Goal: Task Accomplishment & Management: Manage account settings

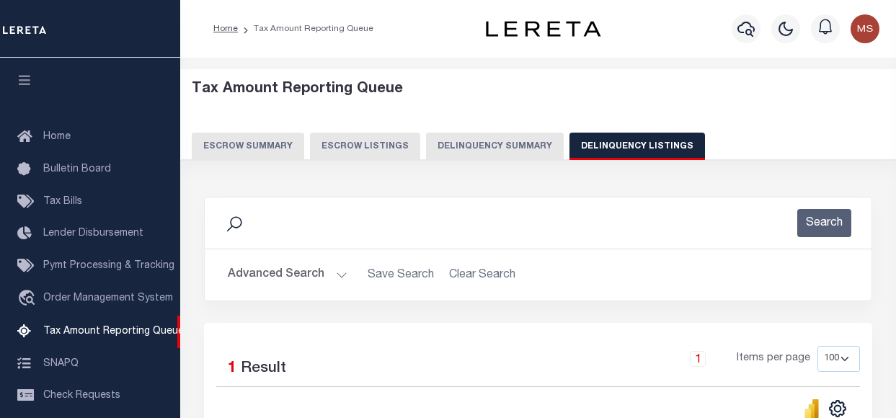
select select
select select "100"
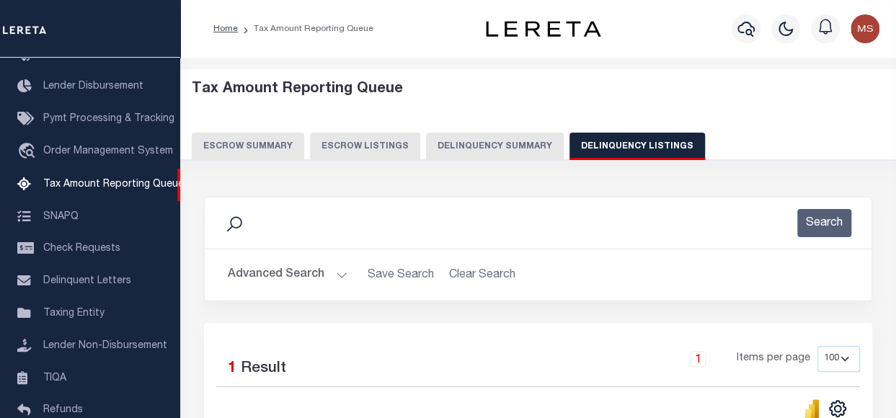
click at [308, 275] on button "Advanced Search" at bounding box center [288, 275] width 120 height 28
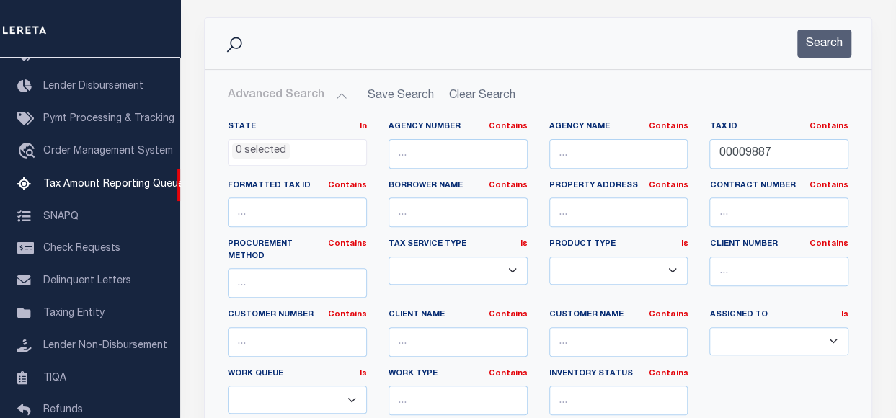
scroll to position [216, 0]
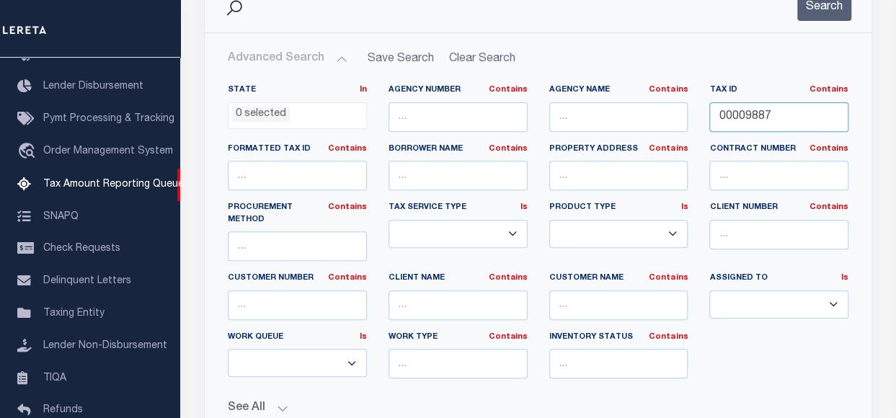
drag, startPoint x: 778, startPoint y: 117, endPoint x: 680, endPoint y: 112, distance: 98.1
click at [680, 112] on div "State In In AK AL AR AZ CA CO CT DC DE FL GA GU HI IA ID IL IN KS KY LA MA MD M…" at bounding box center [538, 237] width 642 height 306
paste input "221-67"
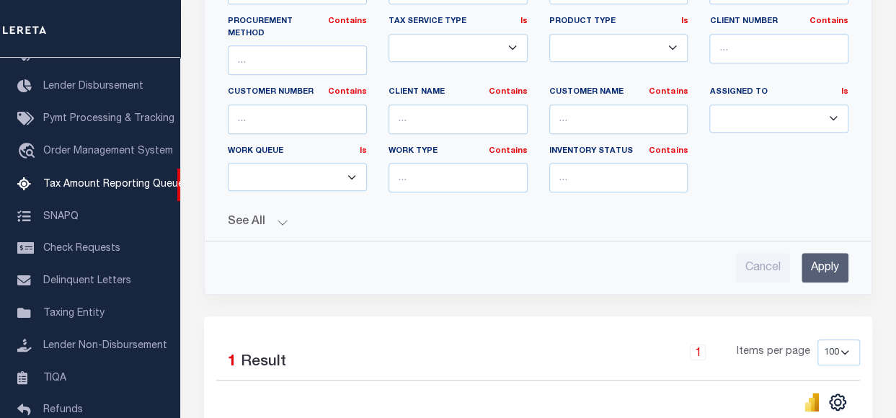
scroll to position [577, 0]
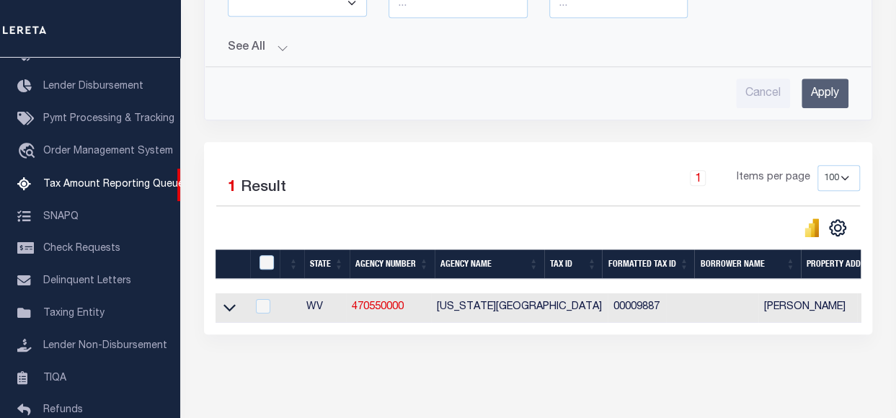
type input "221-67"
click at [829, 86] on input "Apply" at bounding box center [824, 94] width 47 height 30
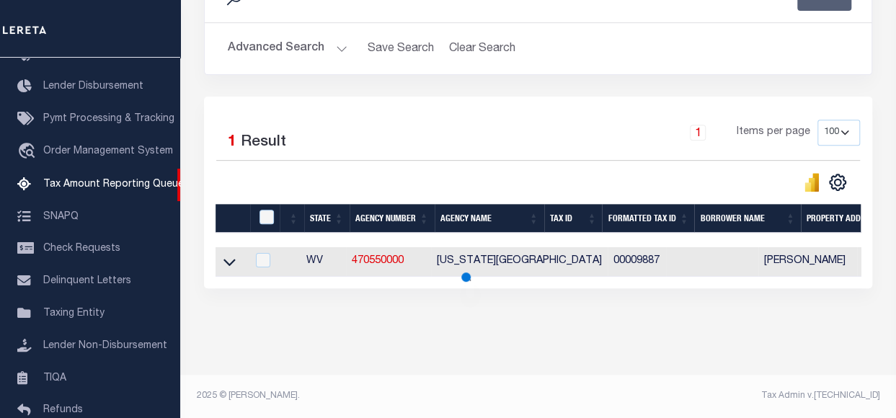
scroll to position [236, 0]
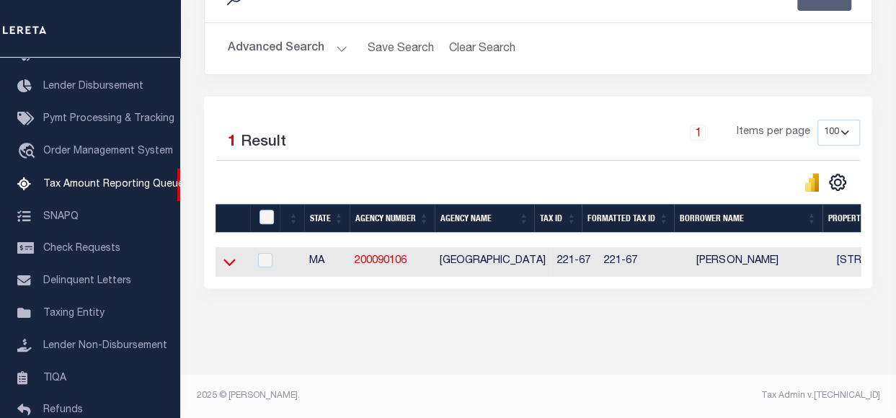
click at [224, 259] on icon at bounding box center [229, 262] width 12 height 7
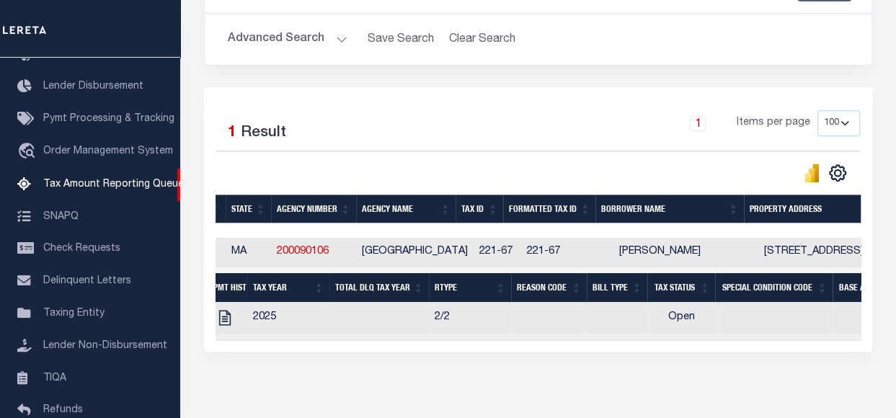
scroll to position [0, 0]
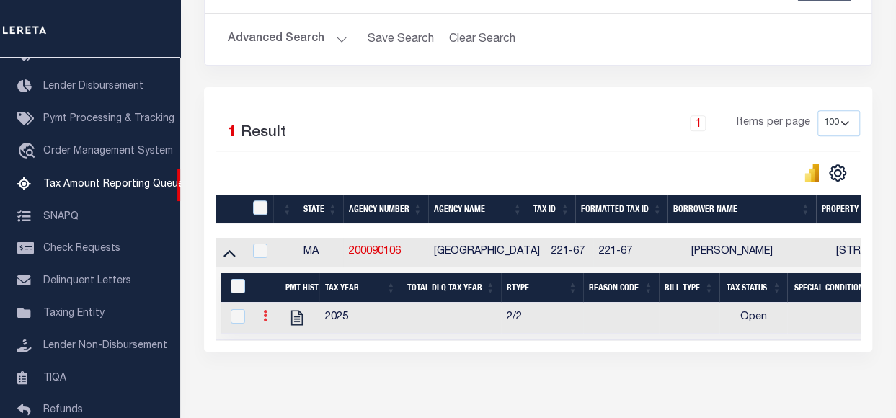
click at [268, 319] on link at bounding box center [265, 318] width 16 height 12
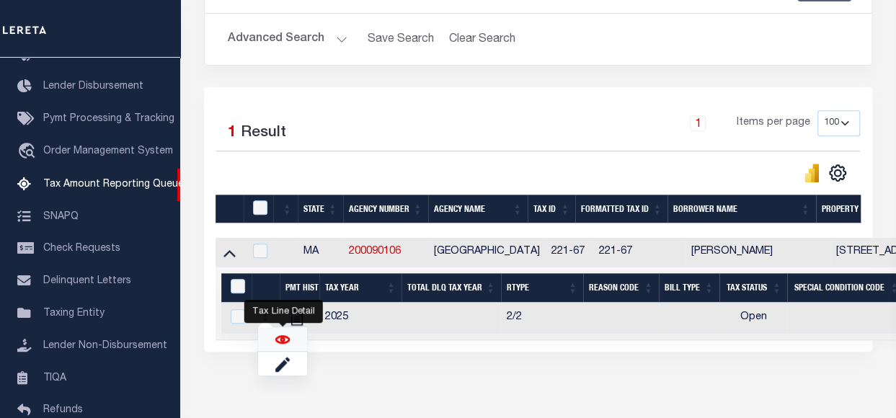
click at [281, 344] on img "" at bounding box center [282, 339] width 14 height 14
checkbox input "true"
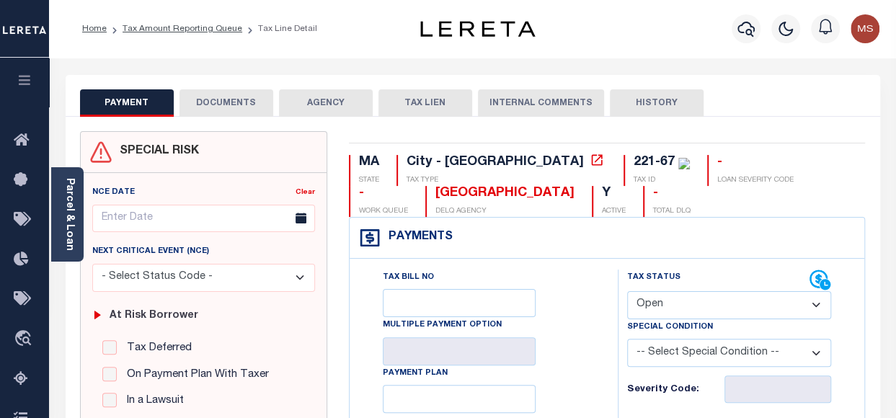
click at [670, 298] on select "- Select Status Code - Open Due/Unpaid Paid Incomplete No Tax Due Internal Refu…" at bounding box center [729, 305] width 204 height 28
select select "PYD"
click at [627, 291] on select "- Select Status Code - Open Due/Unpaid Paid Incomplete No Tax Due Internal Refu…" at bounding box center [729, 305] width 204 height 28
type input "[DATE]"
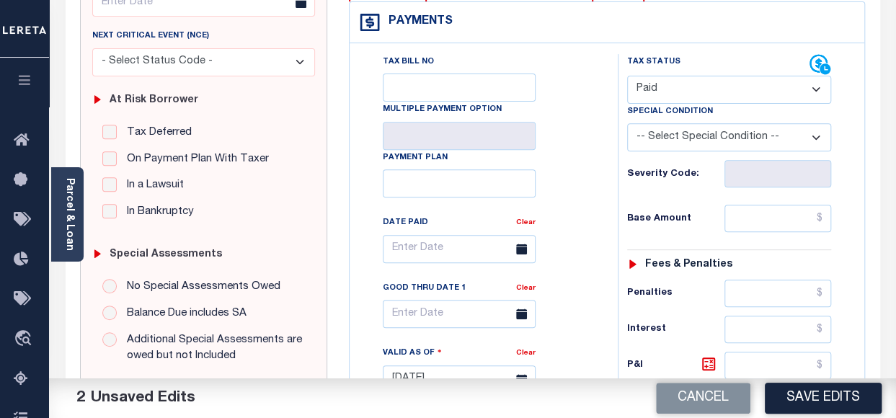
scroll to position [216, 0]
click at [784, 223] on input "text" at bounding box center [777, 217] width 107 height 27
type input "$0.00"
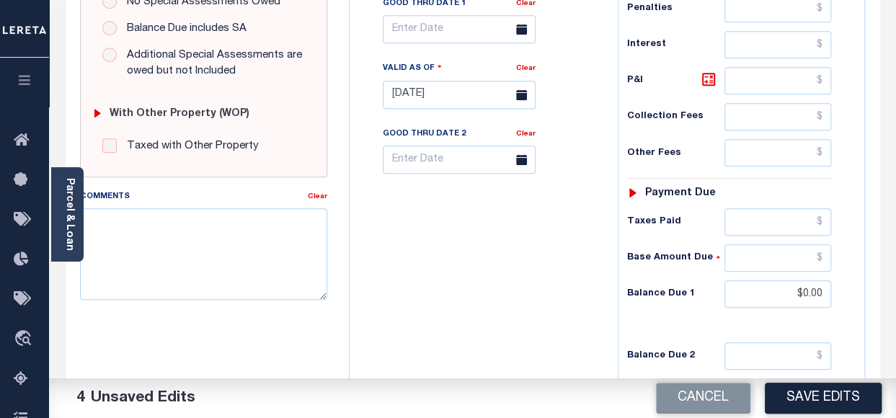
scroll to position [504, 0]
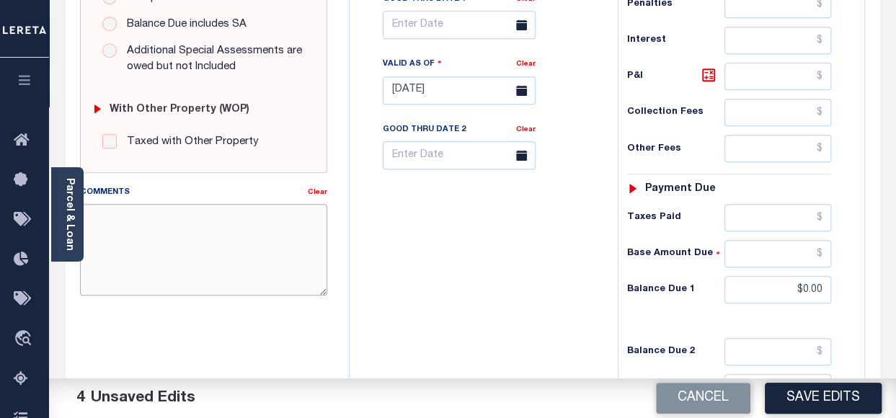
click at [228, 228] on textarea "Comments" at bounding box center [203, 249] width 247 height 91
click at [166, 241] on textarea "Comments" at bounding box center [203, 249] width 247 height 91
paste textarea "Spoke with t/c john no taxes are due"
click at [178, 217] on textarea "Spoke with t/c john no taxes are due" at bounding box center [203, 249] width 247 height 91
paste textarea "CLAIRE"
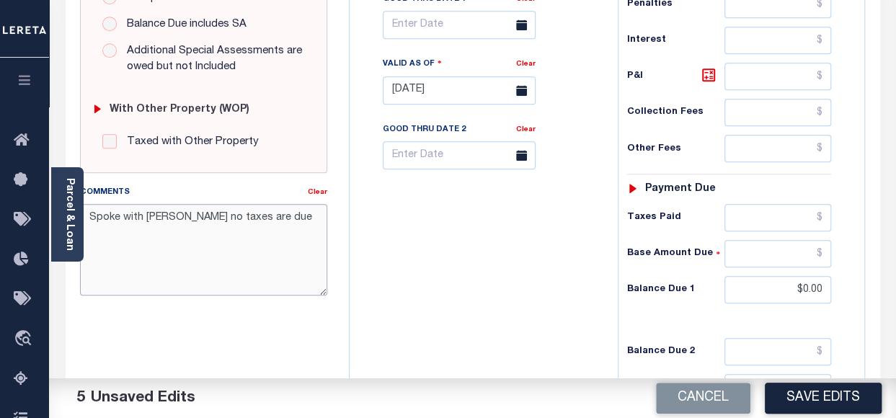
click at [180, 225] on textarea "Spoke with CLAIRE no taxes are due" at bounding box center [203, 249] width 247 height 91
type textarea "Spoke with CLAIRE no taxes are due"
click at [834, 399] on button "Save Edits" at bounding box center [823, 398] width 117 height 31
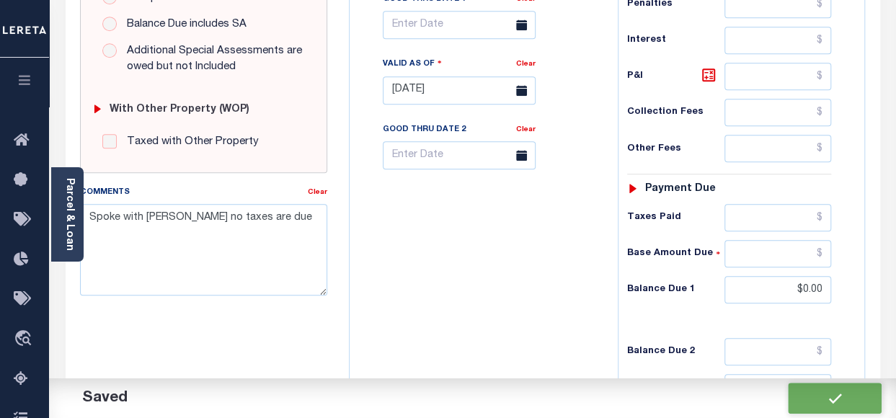
checkbox input "false"
type input "$0"
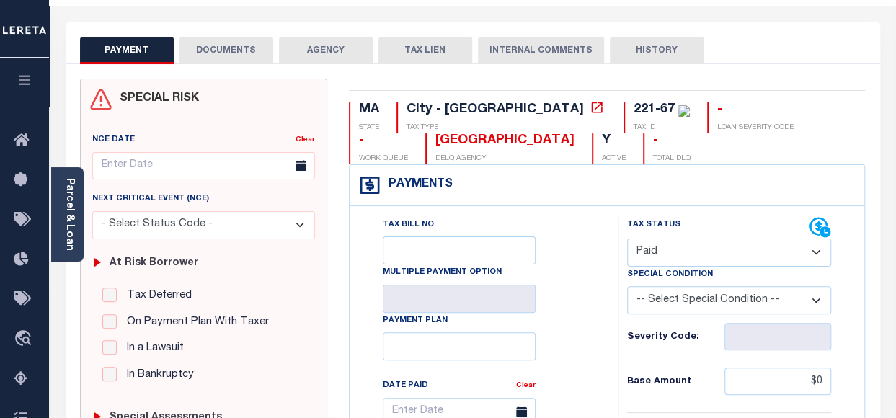
scroll to position [0, 0]
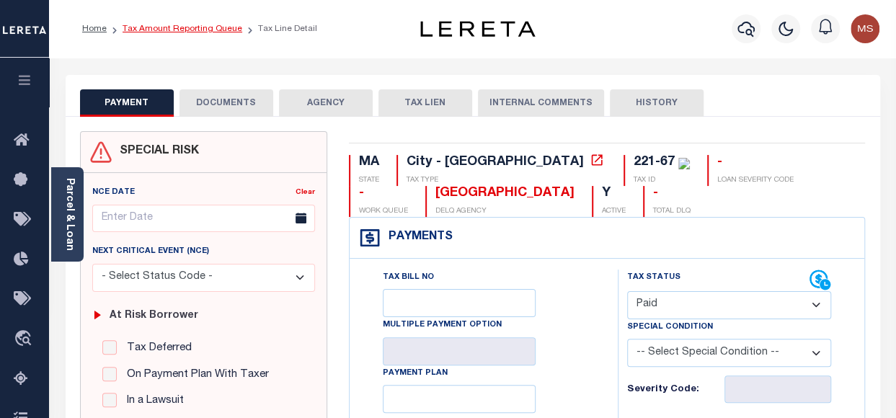
click at [182, 31] on link "Tax Amount Reporting Queue" at bounding box center [183, 29] width 120 height 9
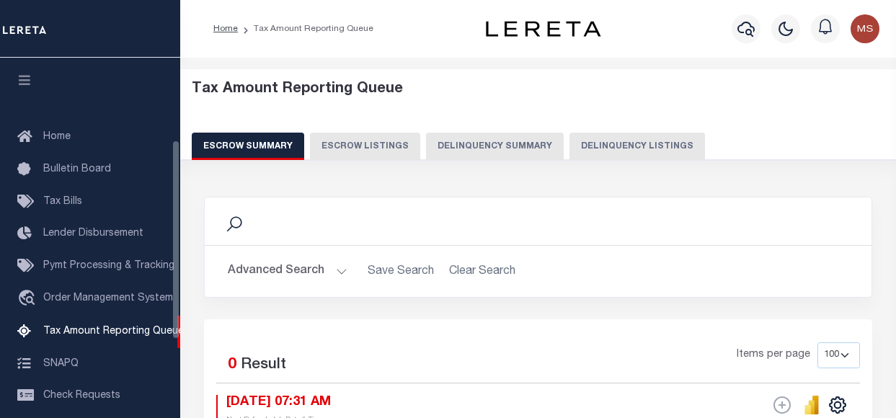
select select "100"
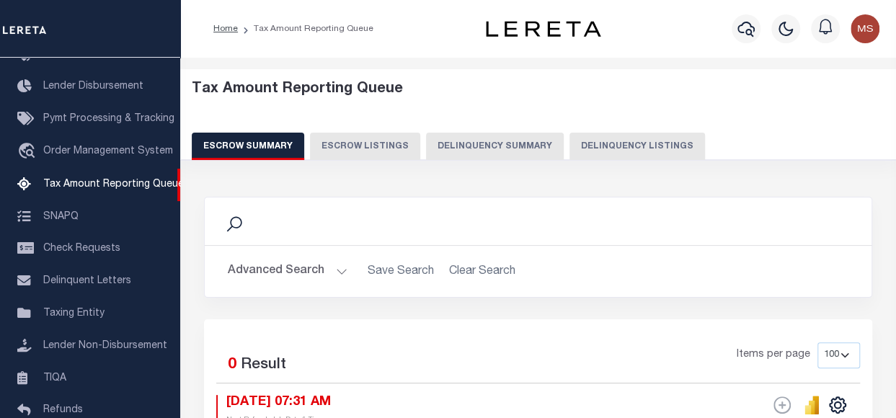
click at [646, 143] on button "Delinquency Listings" at bounding box center [636, 146] width 135 height 27
select select "100"
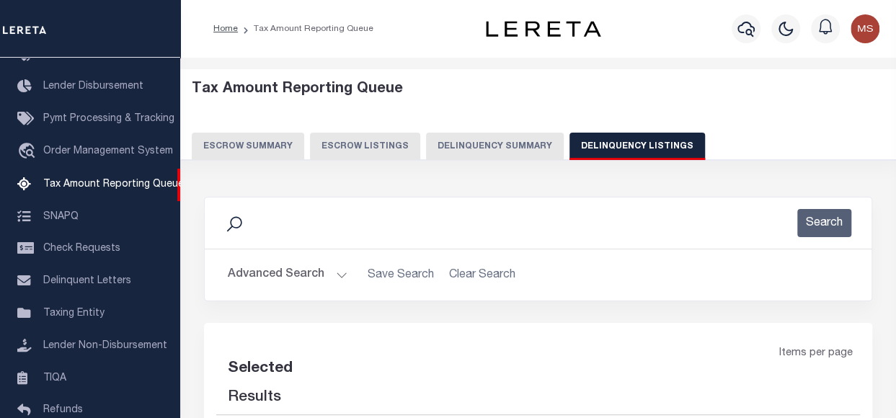
select select "100"
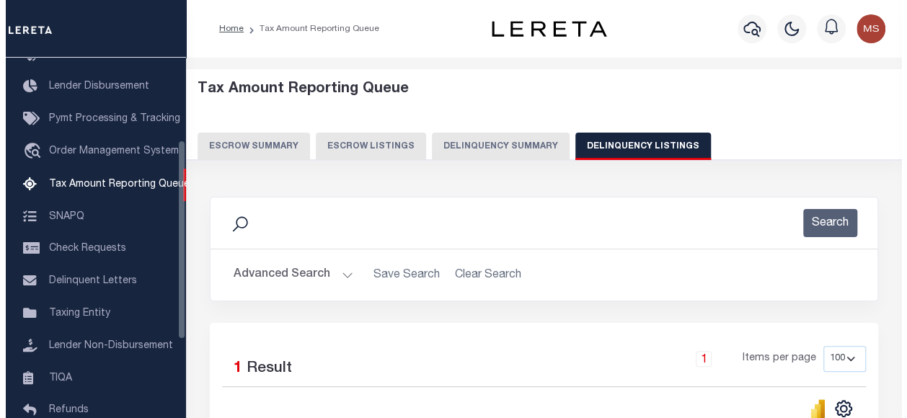
scroll to position [236, 0]
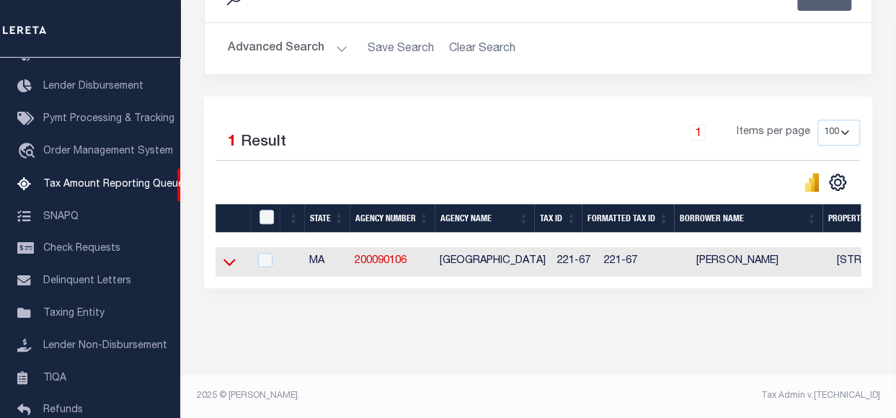
click at [228, 254] on icon at bounding box center [229, 261] width 12 height 15
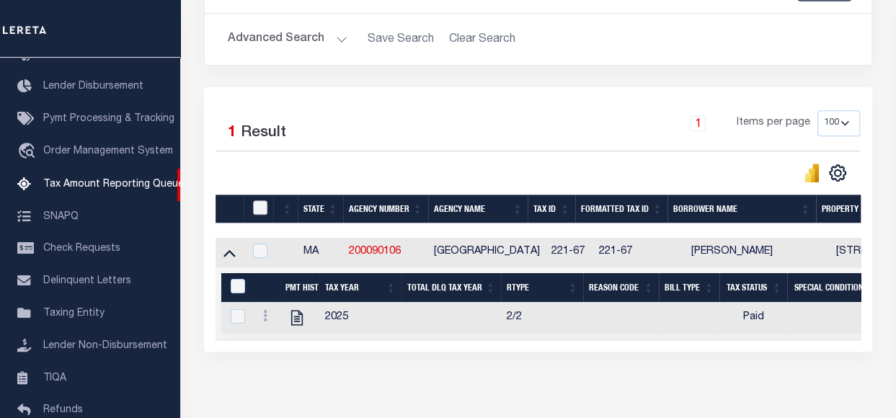
click at [259, 204] on input "checkbox" at bounding box center [260, 207] width 14 height 14
checkbox input "true"
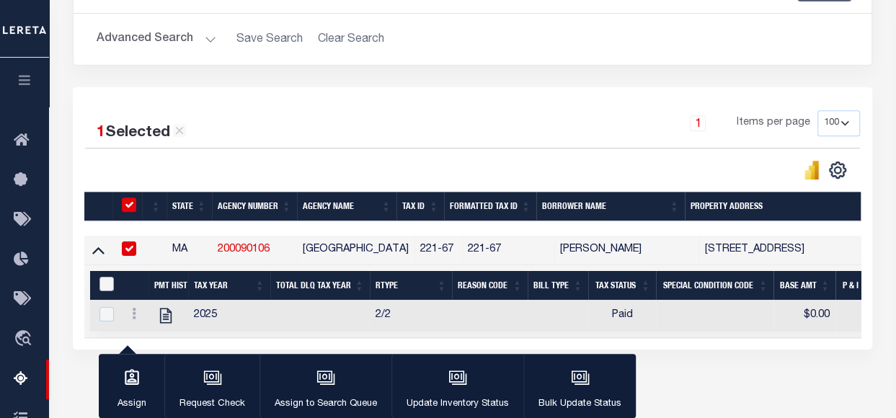
click at [99, 281] on input "&nbsp;" at bounding box center [106, 284] width 14 height 14
checkbox input "true"
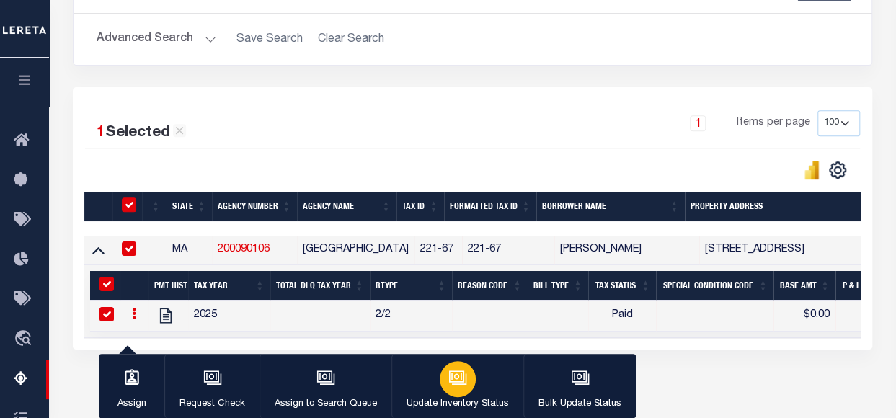
click at [454, 377] on icon "button" at bounding box center [457, 377] width 19 height 19
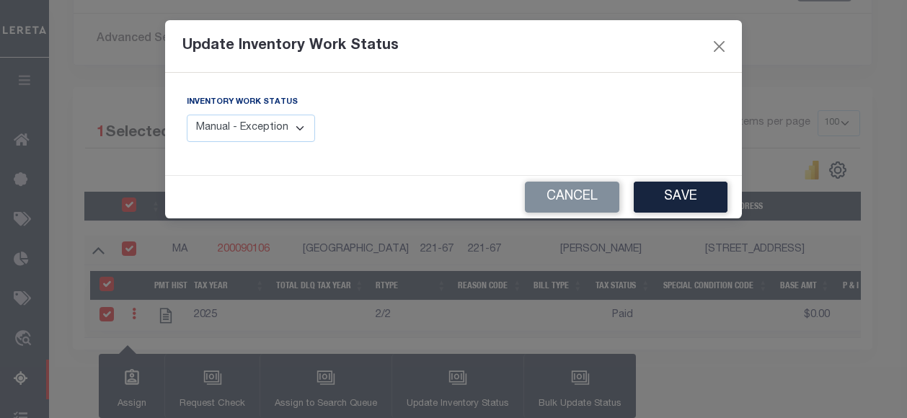
click at [281, 133] on select "Manual - Exception Pended - Awaiting Search Late Add Exception Completed" at bounding box center [251, 129] width 128 height 28
select select "4"
click at [187, 115] on select "Manual - Exception Pended - Awaiting Search Late Add Exception Completed" at bounding box center [251, 129] width 128 height 28
click at [684, 201] on button "Save" at bounding box center [680, 197] width 94 height 31
